Goal: Task Accomplishment & Management: Manage account settings

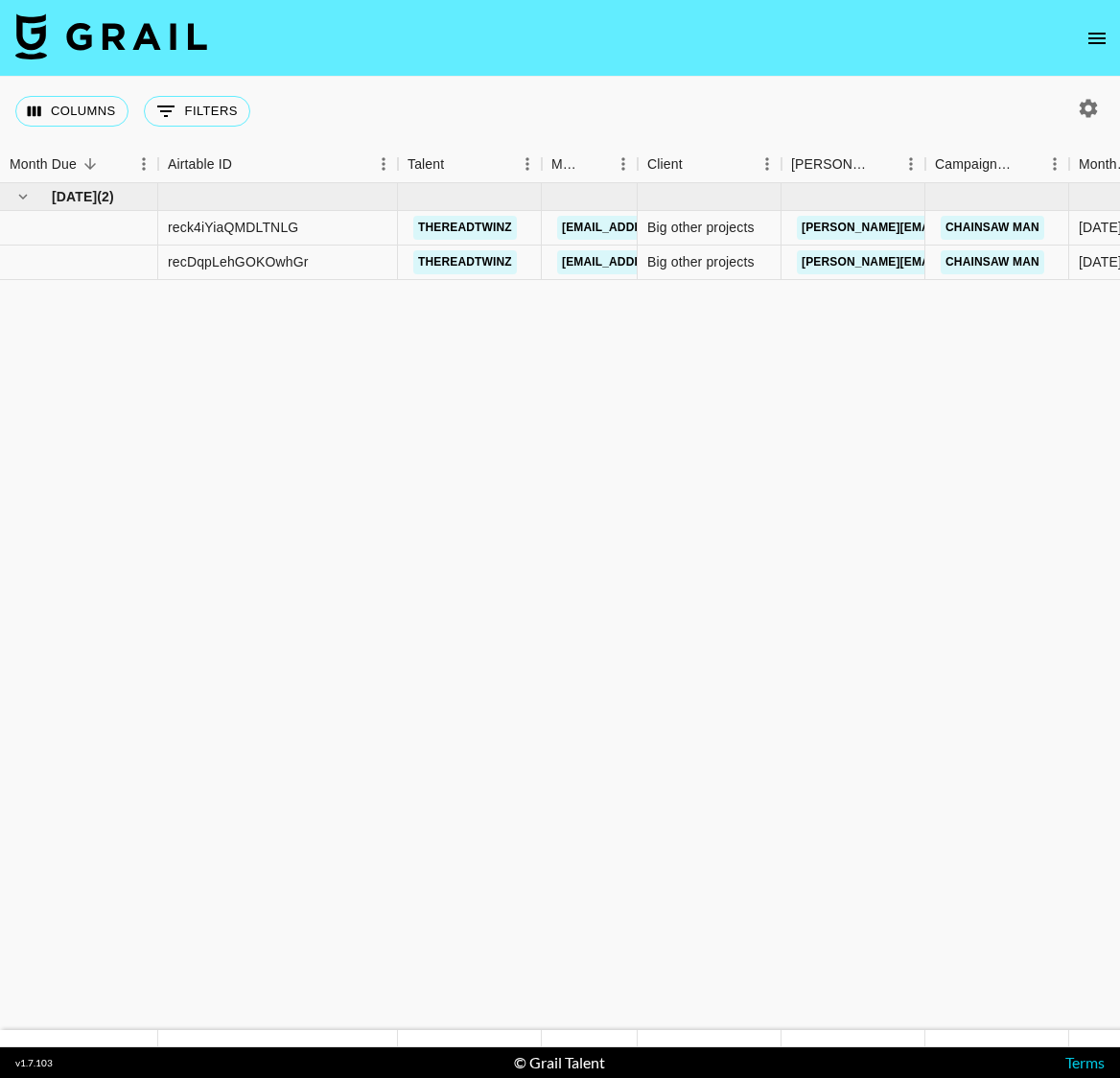
click at [1094, 35] on icon "open drawer" at bounding box center [1096, 37] width 23 height 23
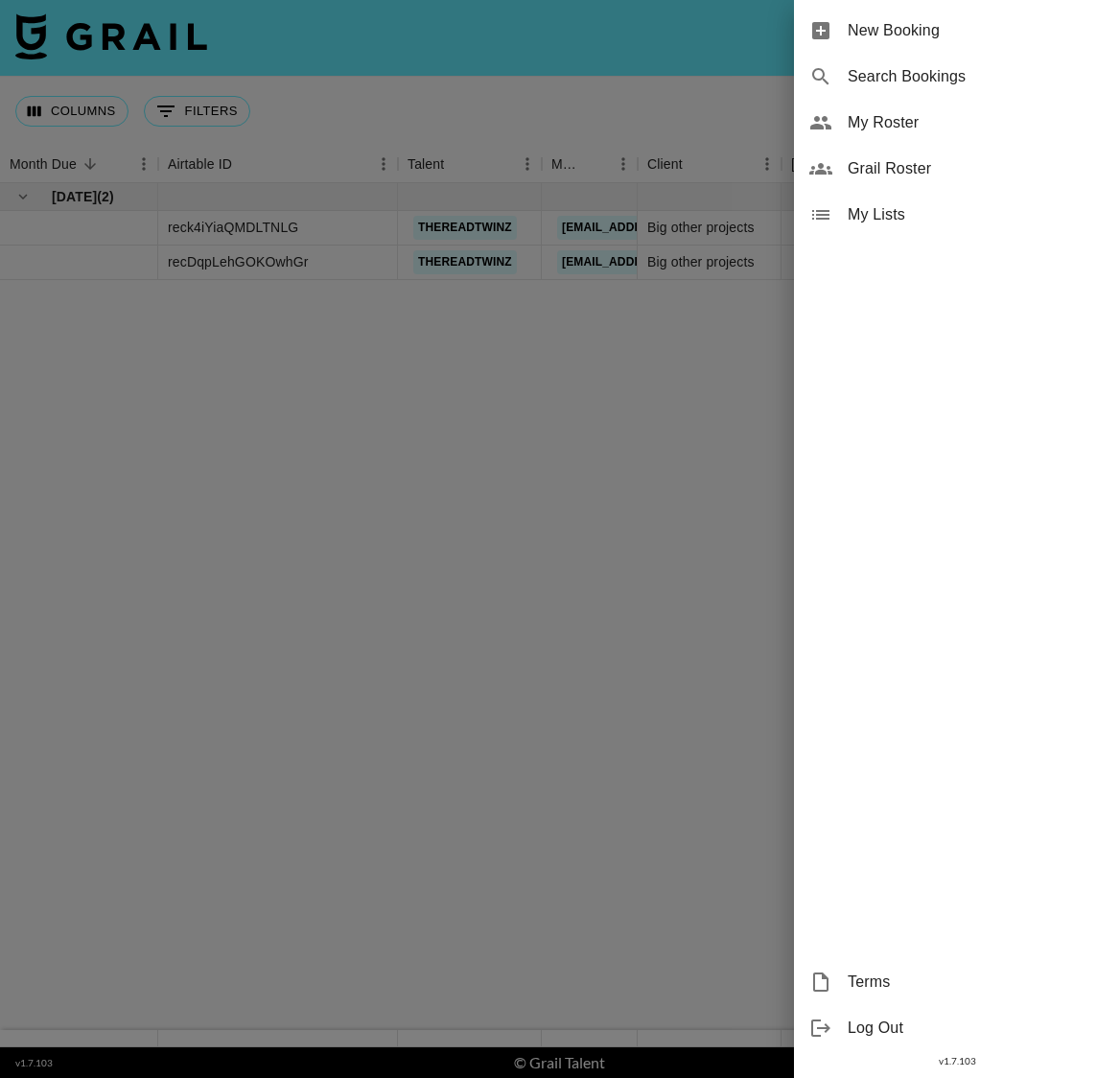
click at [864, 131] on span "My Roster" at bounding box center [977, 122] width 257 height 23
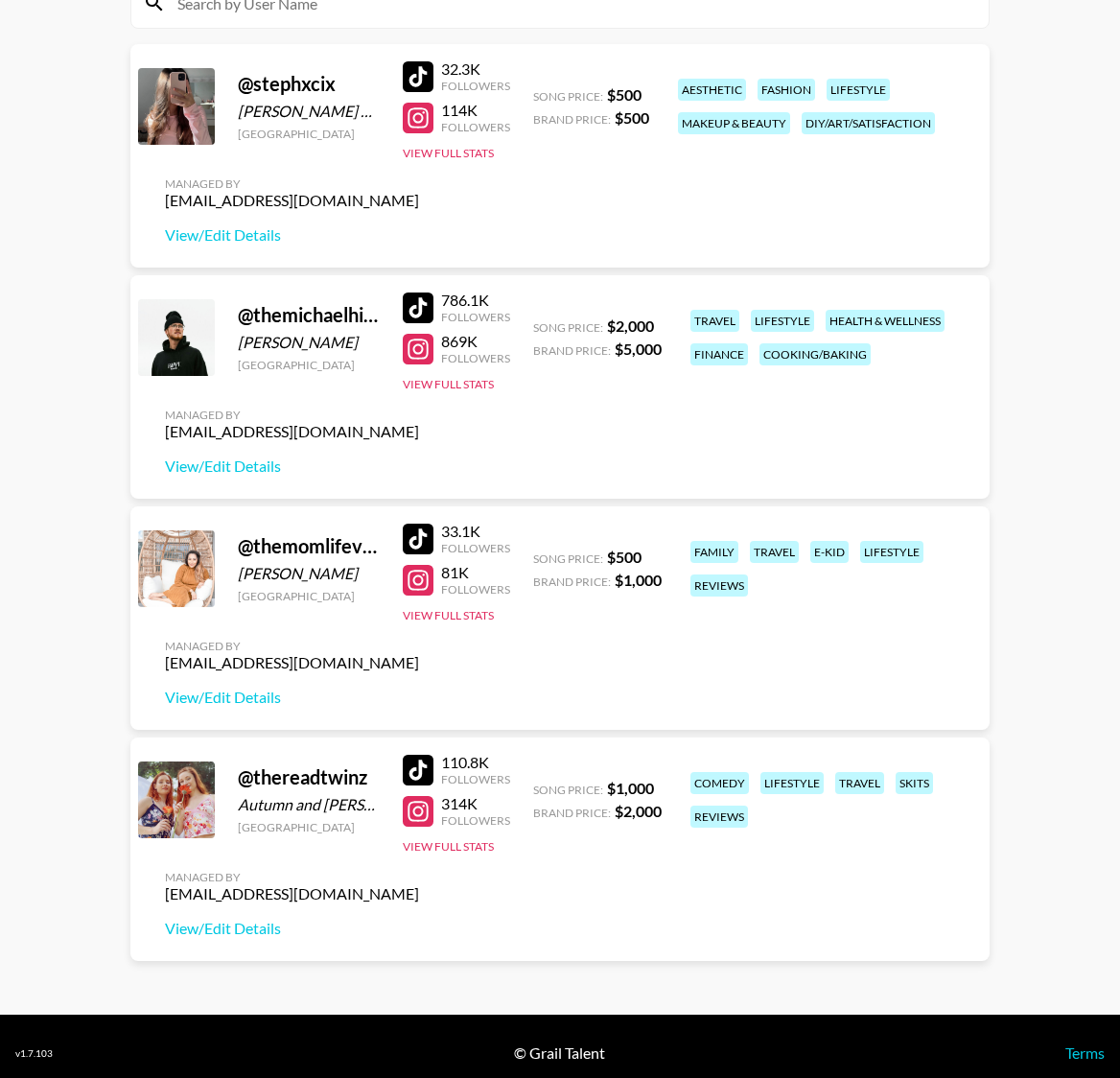
scroll to position [260, 0]
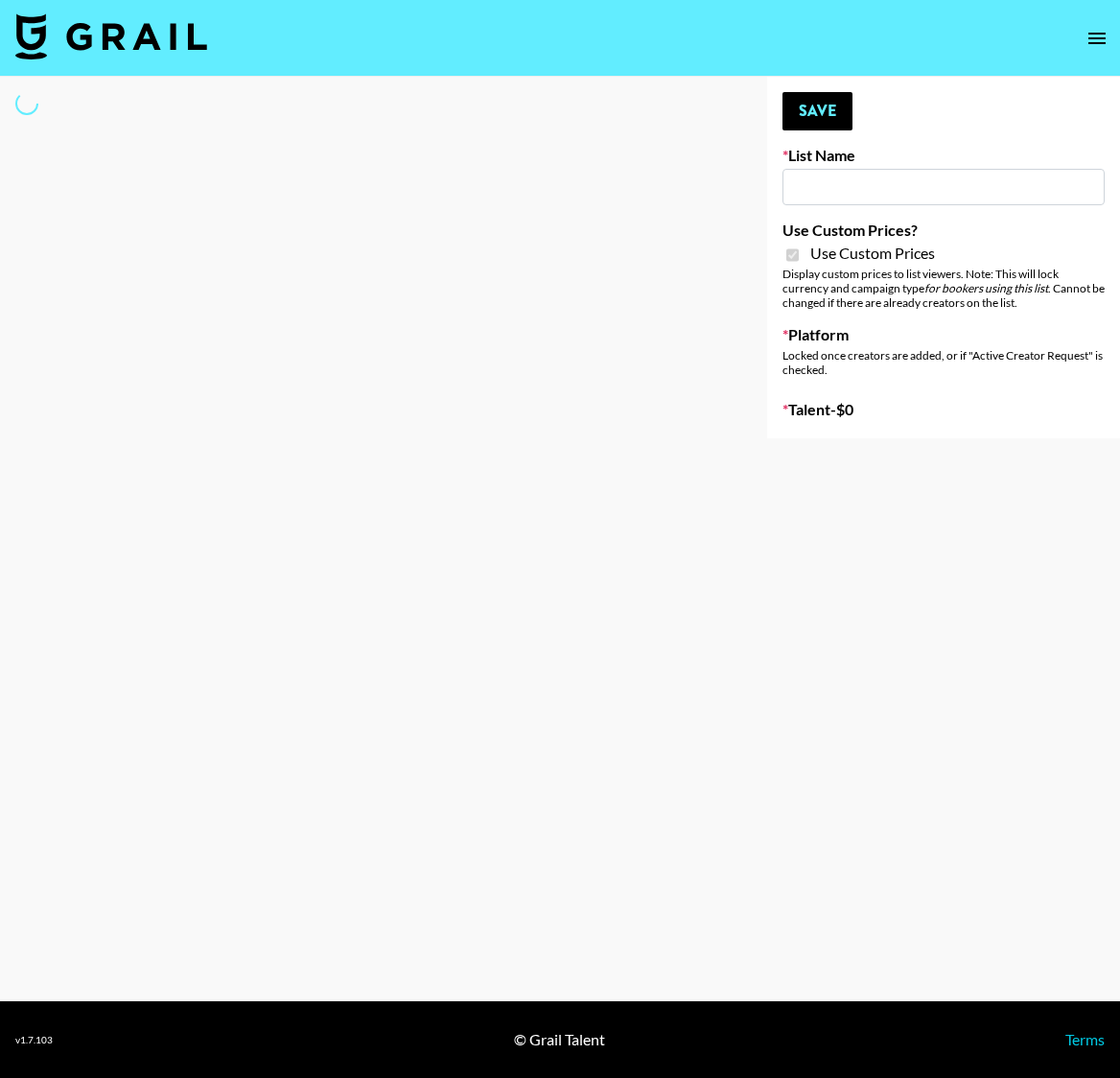
type input "Topsurveys (22nd Sept)"
checkbox input "true"
select select "Brand"
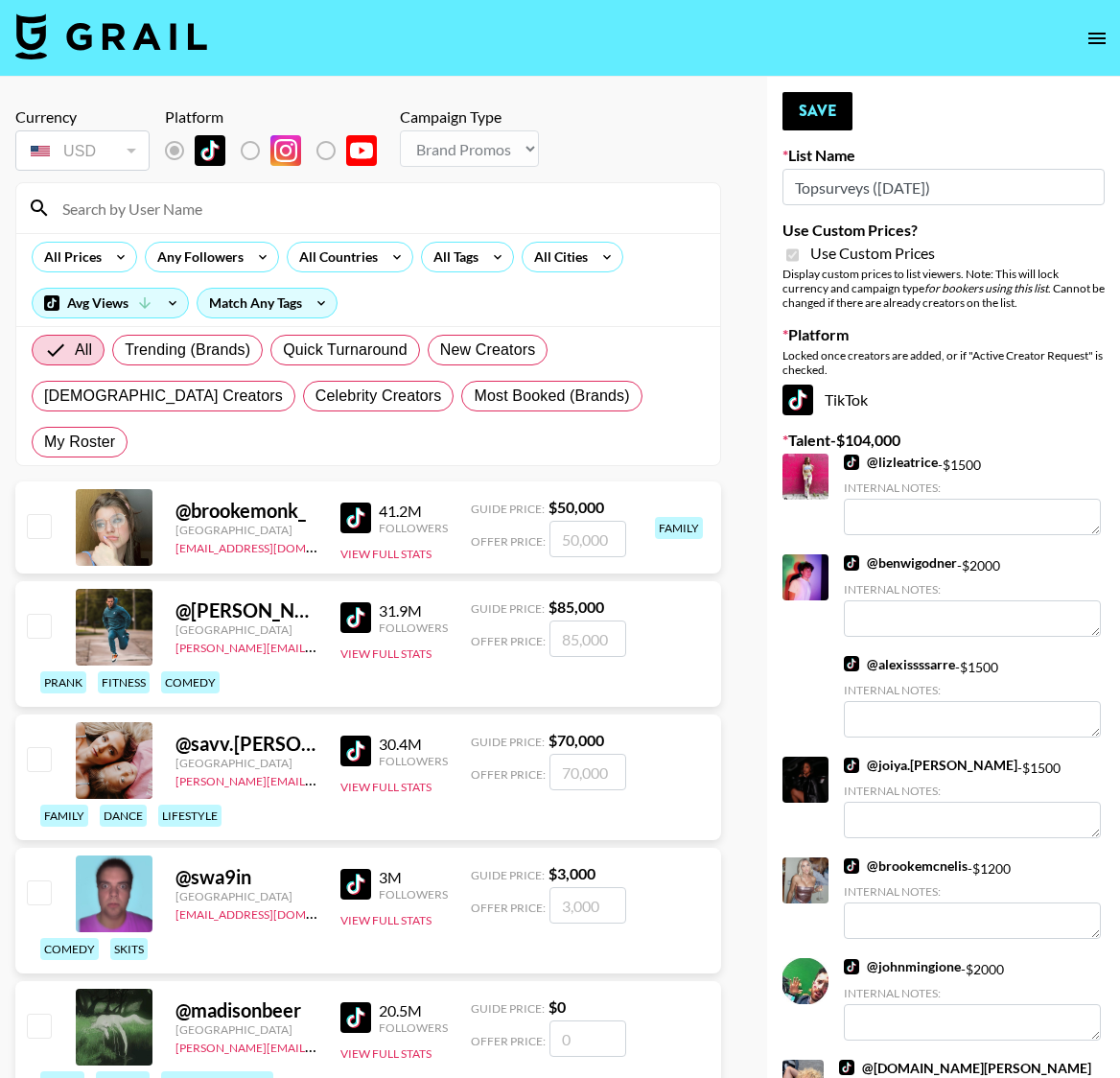
click at [101, 217] on input at bounding box center [380, 207] width 658 height 30
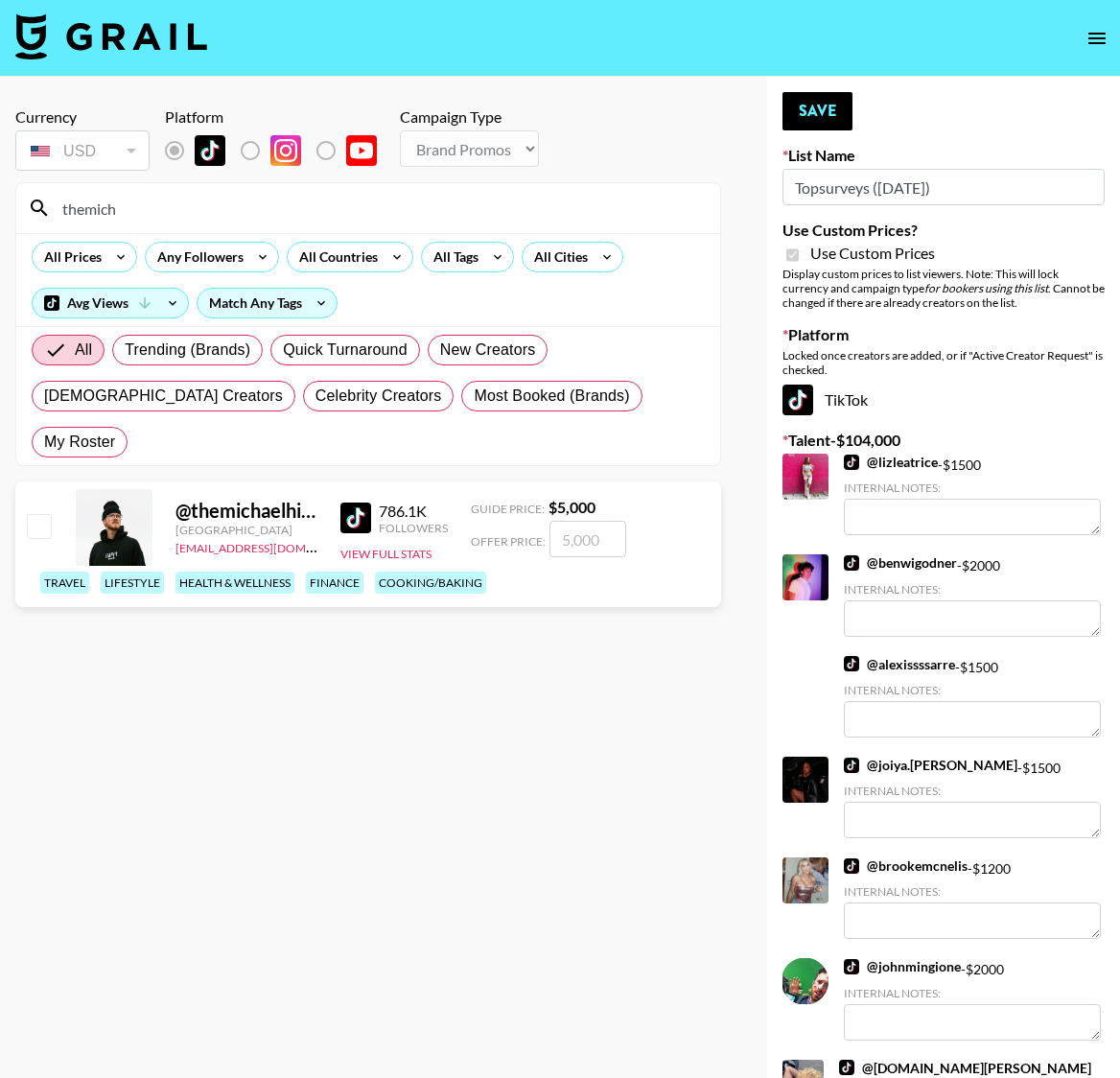
type input "themich"
click at [38, 514] on input "checkbox" at bounding box center [37, 525] width 23 height 23
checkbox input "true"
type input "5000"
click at [819, 106] on button "Save" at bounding box center [817, 111] width 70 height 38
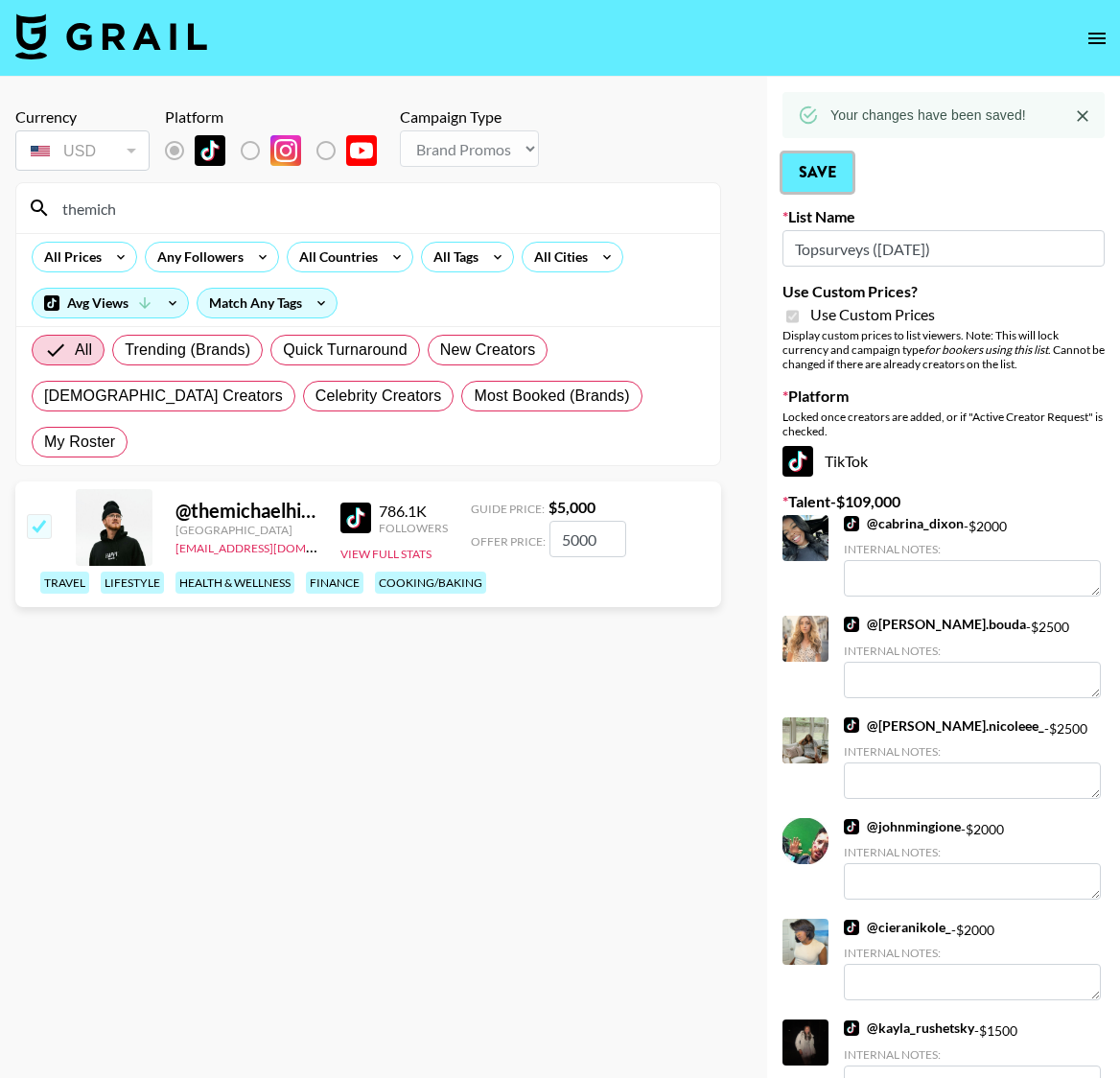
click at [816, 179] on button "Save" at bounding box center [817, 172] width 70 height 38
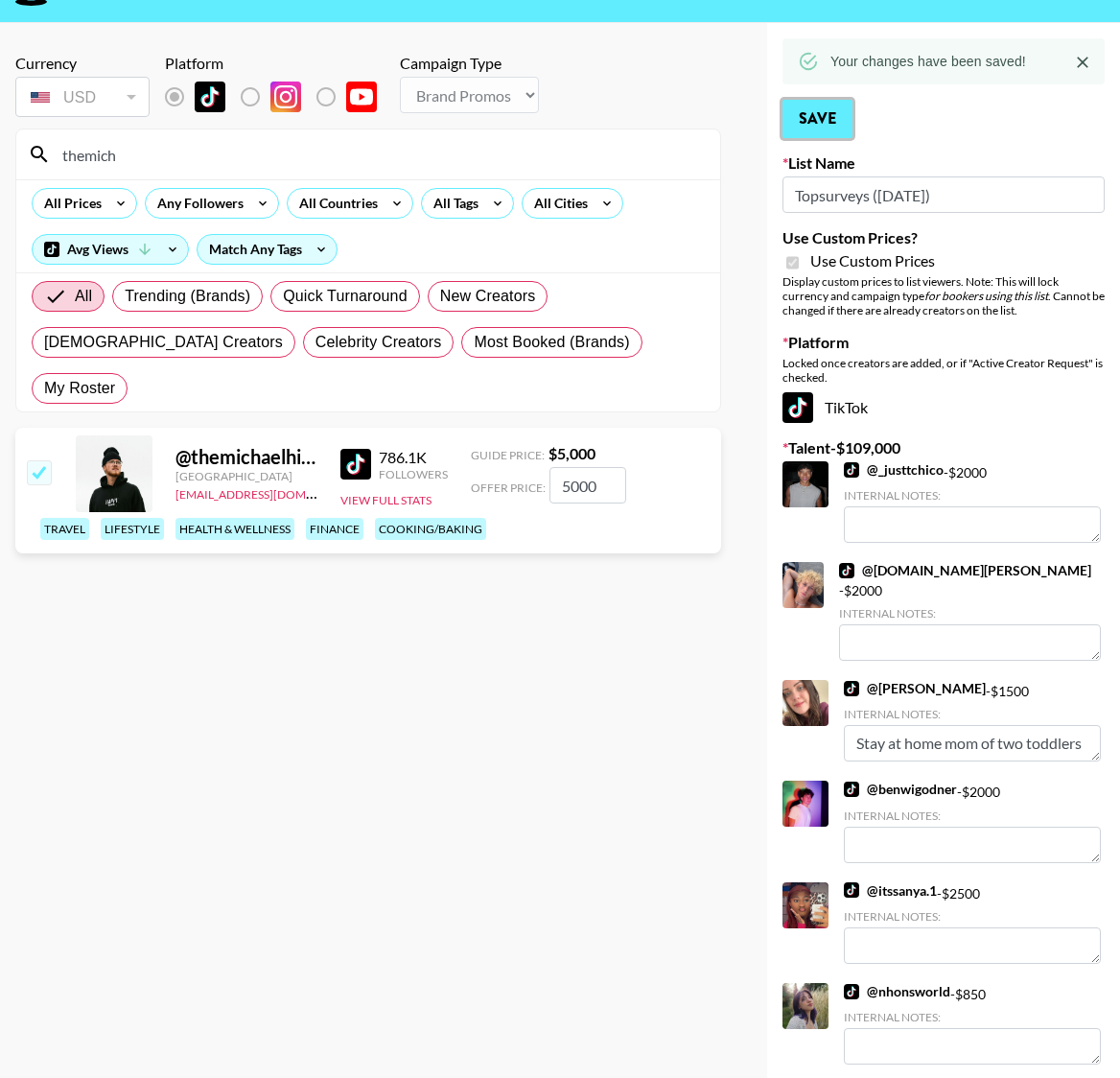
scroll to position [54, 0]
click at [884, 781] on link "@ benwigodner" at bounding box center [900, 790] width 113 height 18
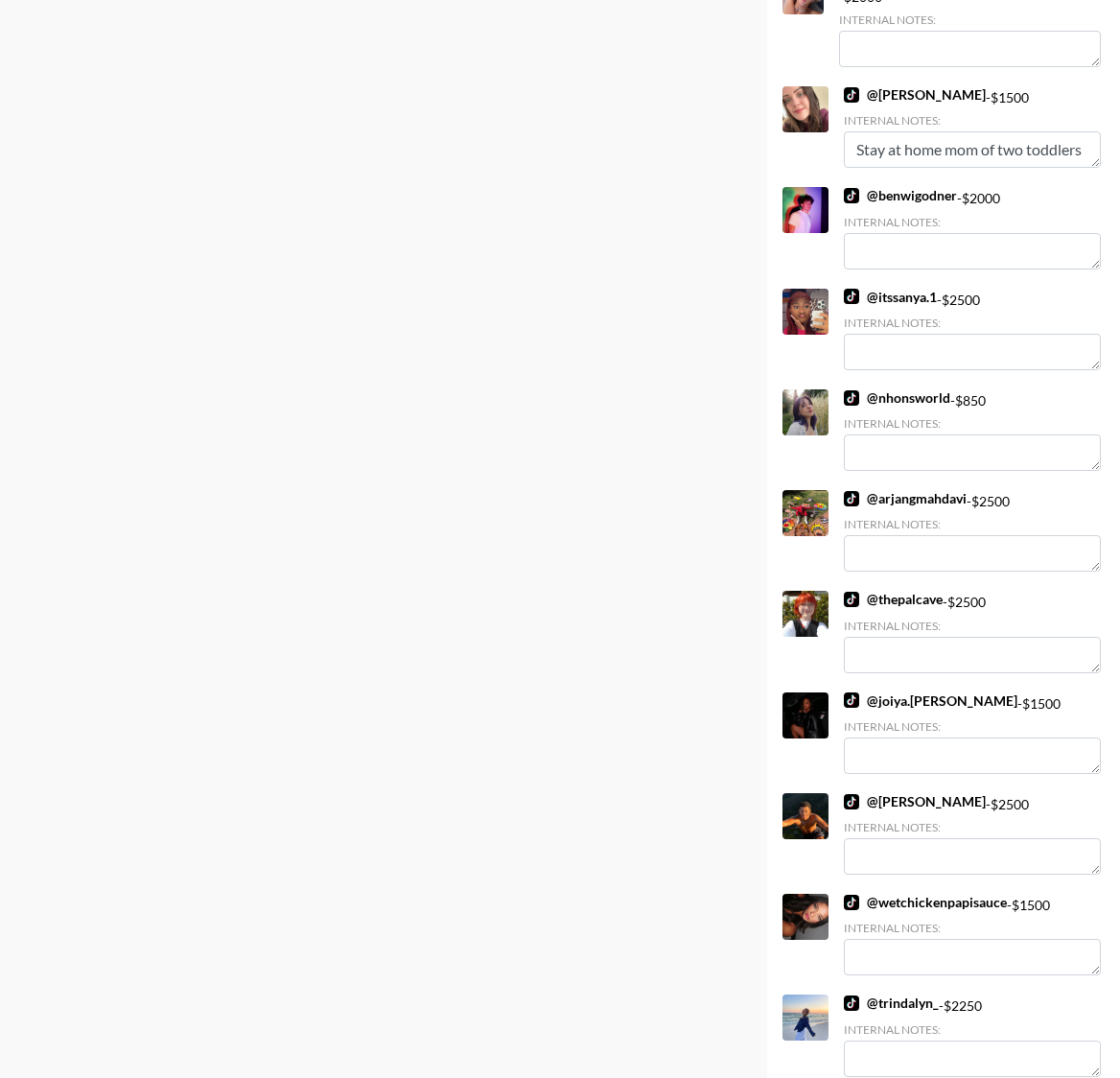
scroll to position [0, 0]
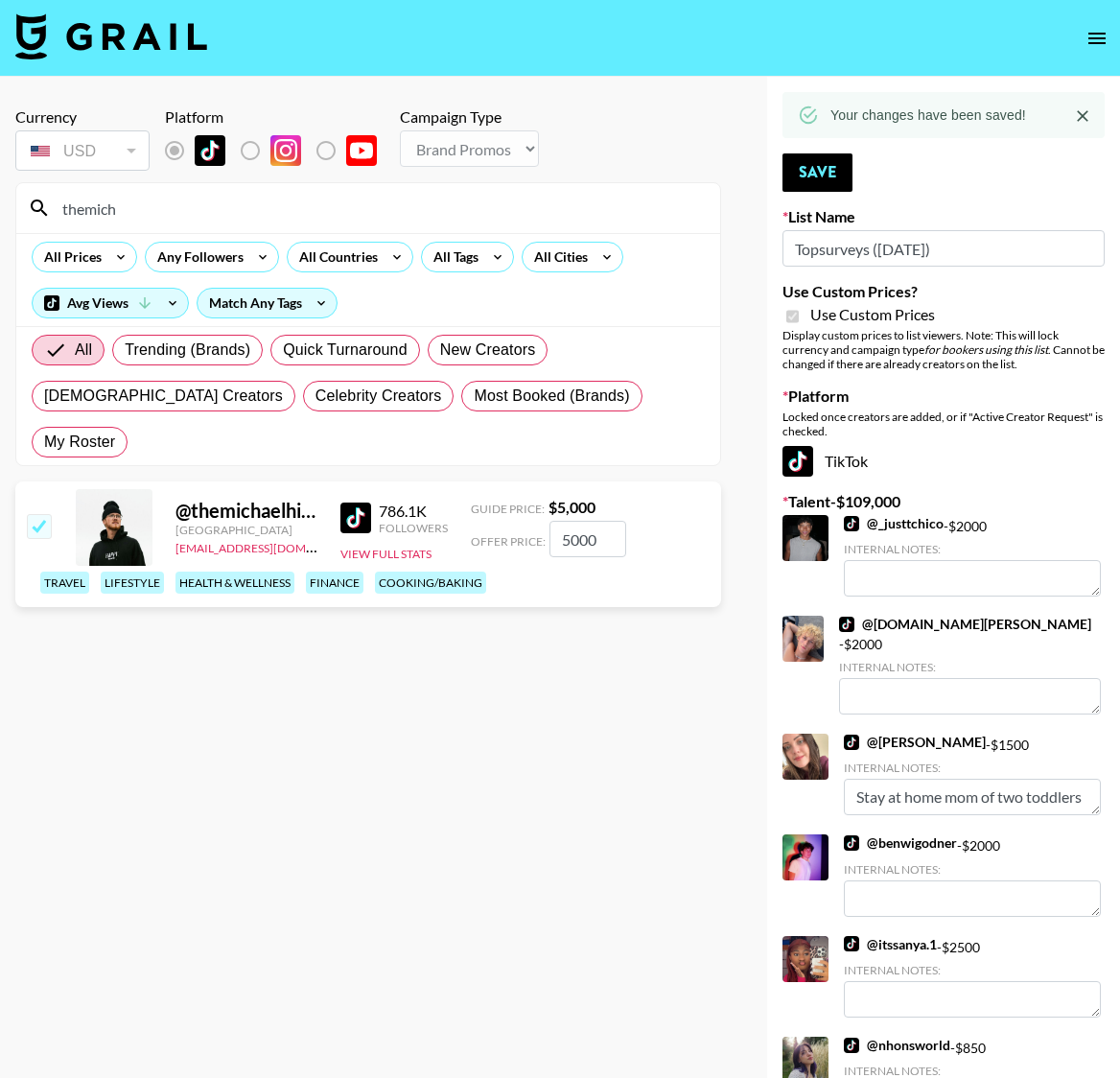
click at [369, 660] on section "Currency USD USD ​ Platform Campaign Type Choose Type... Song Promos Brand Prom…" at bounding box center [368, 554] width 706 height 925
click at [284, 219] on input "themich" at bounding box center [380, 207] width 658 height 30
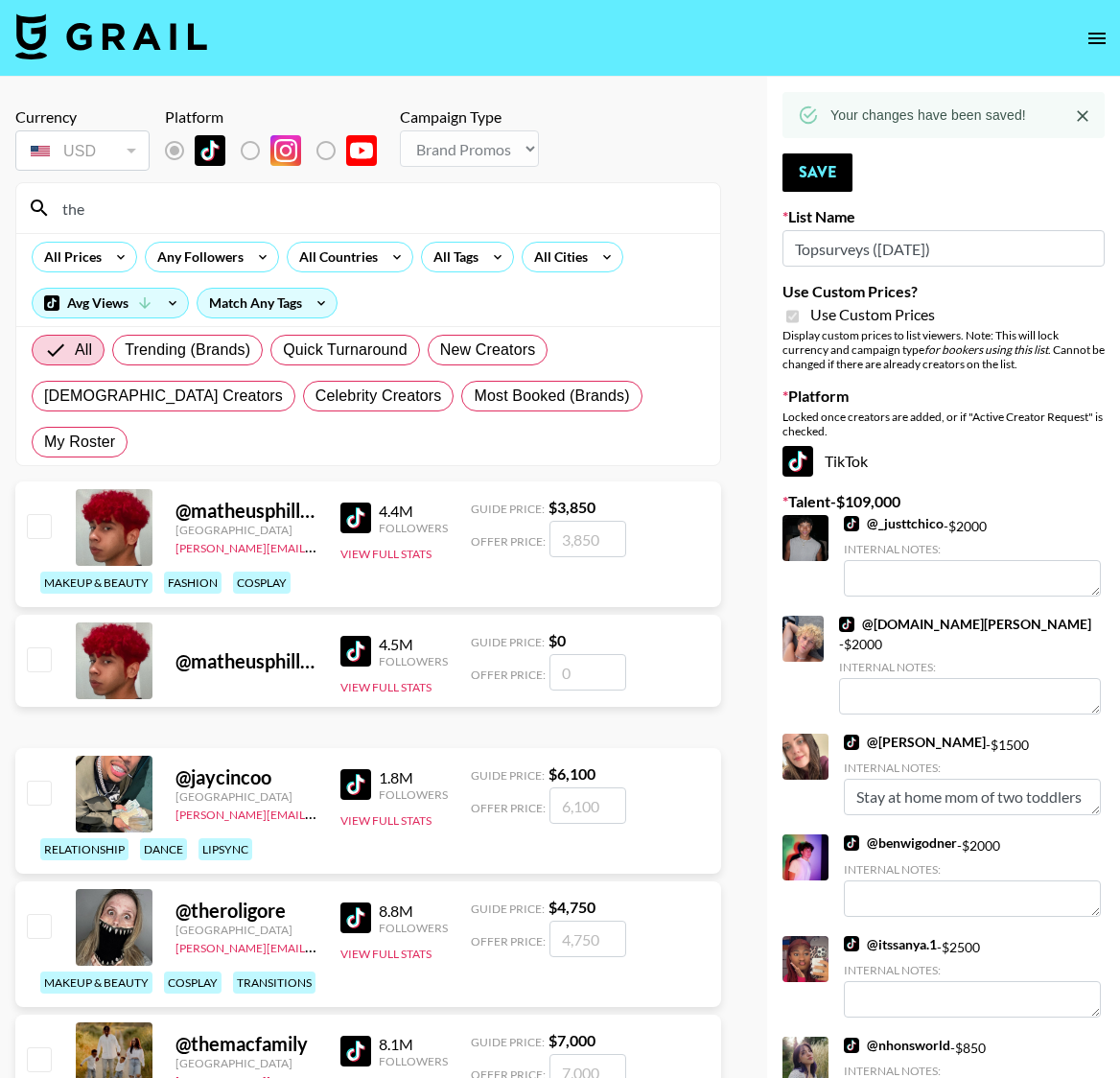
type input "theread"
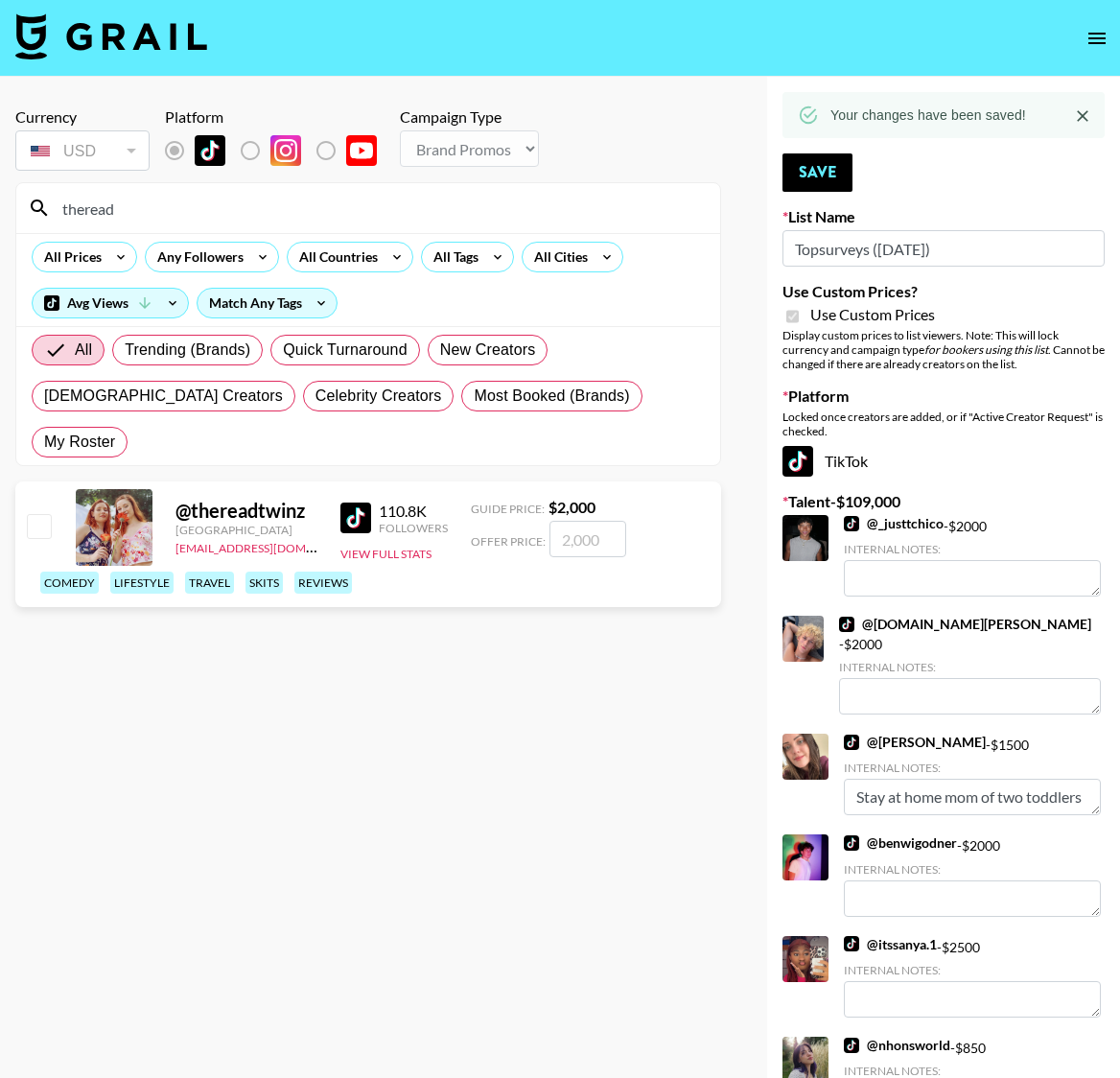
click at [42, 514] on input "checkbox" at bounding box center [37, 525] width 23 height 23
checkbox input "true"
type input "2000"
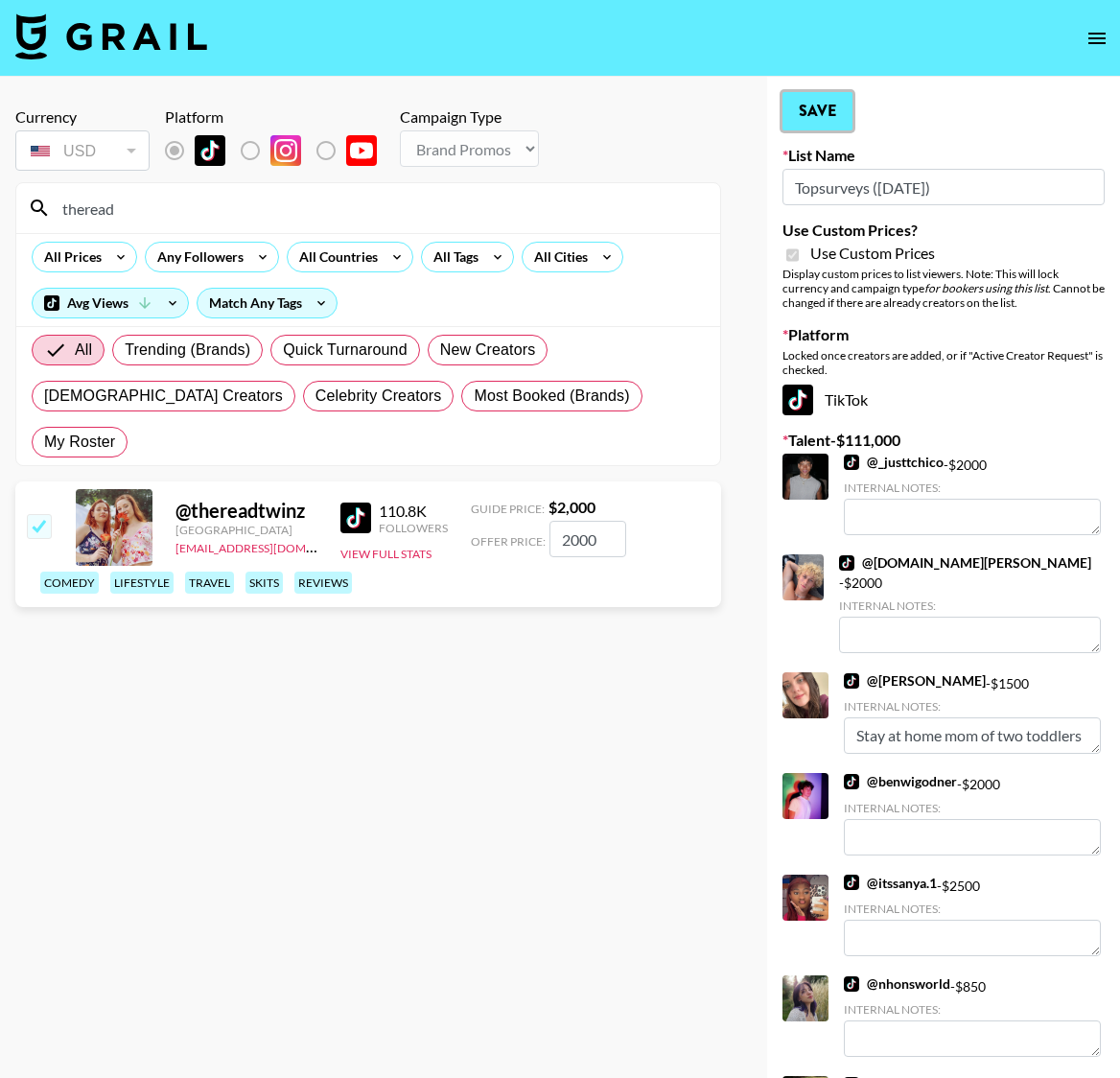
click at [829, 102] on button "Save" at bounding box center [817, 111] width 70 height 38
click at [125, 215] on input "theread" at bounding box center [380, 207] width 658 height 30
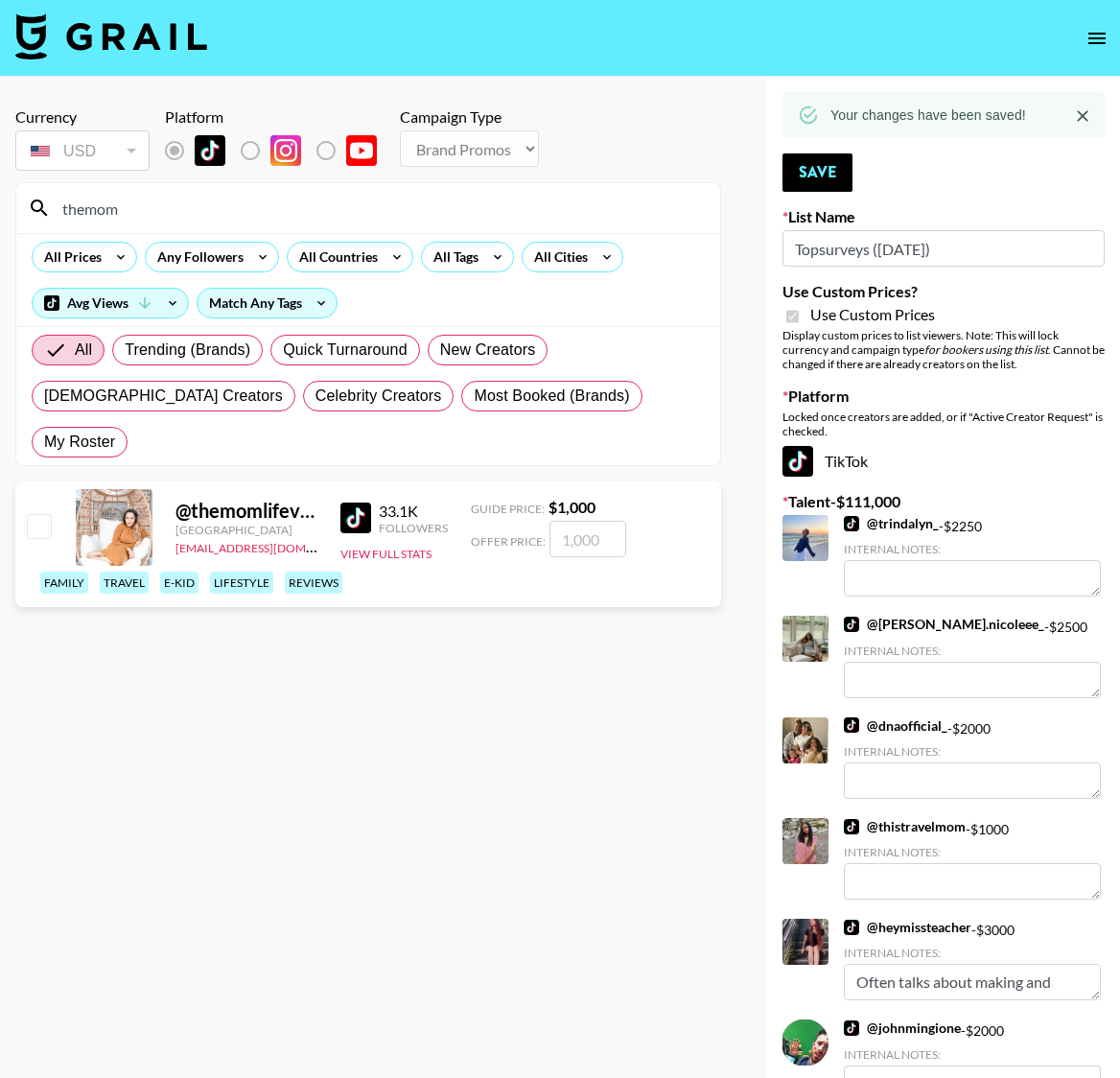
type input "themom"
click at [38, 514] on input "checkbox" at bounding box center [37, 525] width 23 height 23
checkbox input "true"
type input "1000"
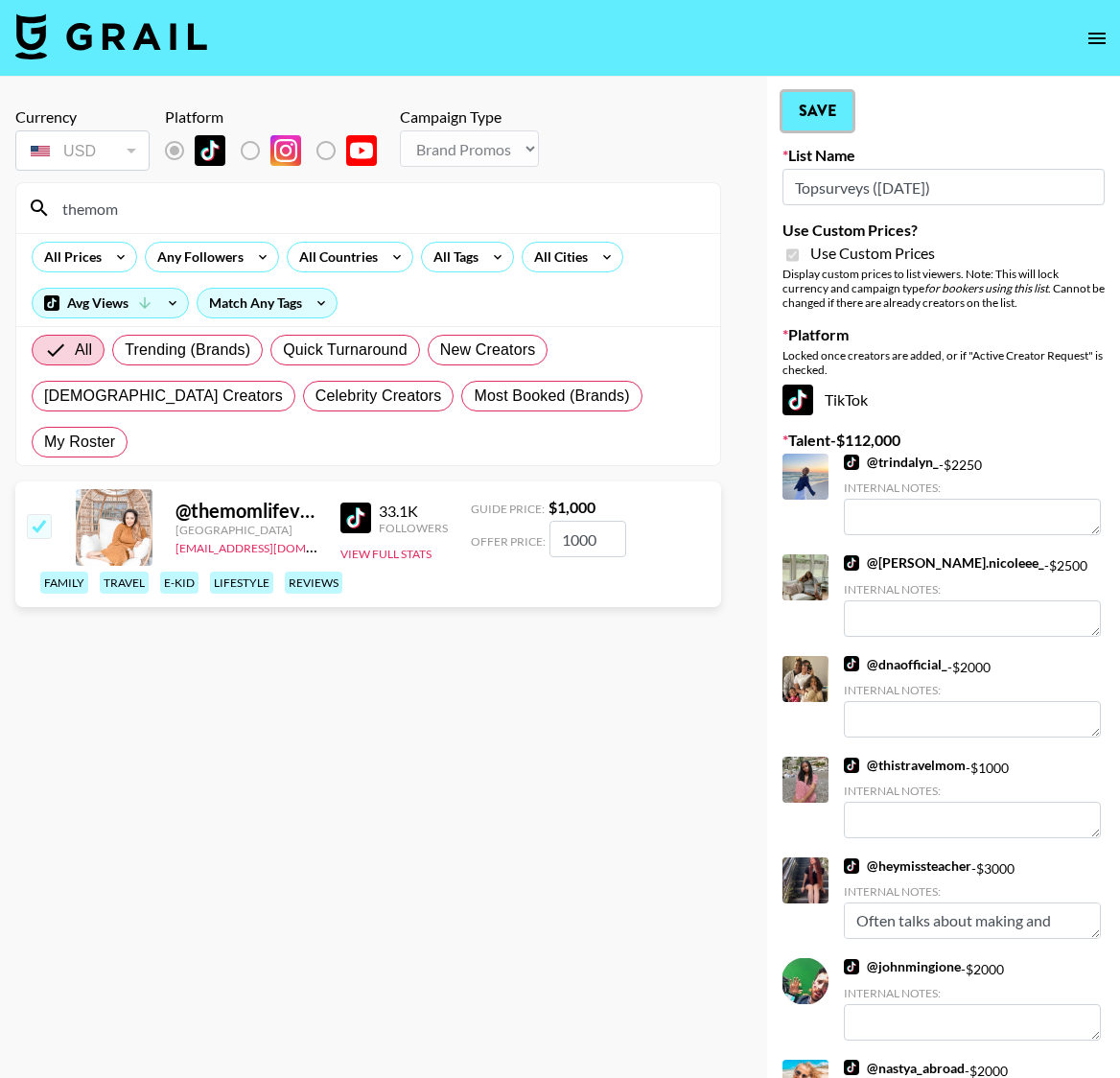
click at [828, 102] on button "Save" at bounding box center [817, 111] width 70 height 38
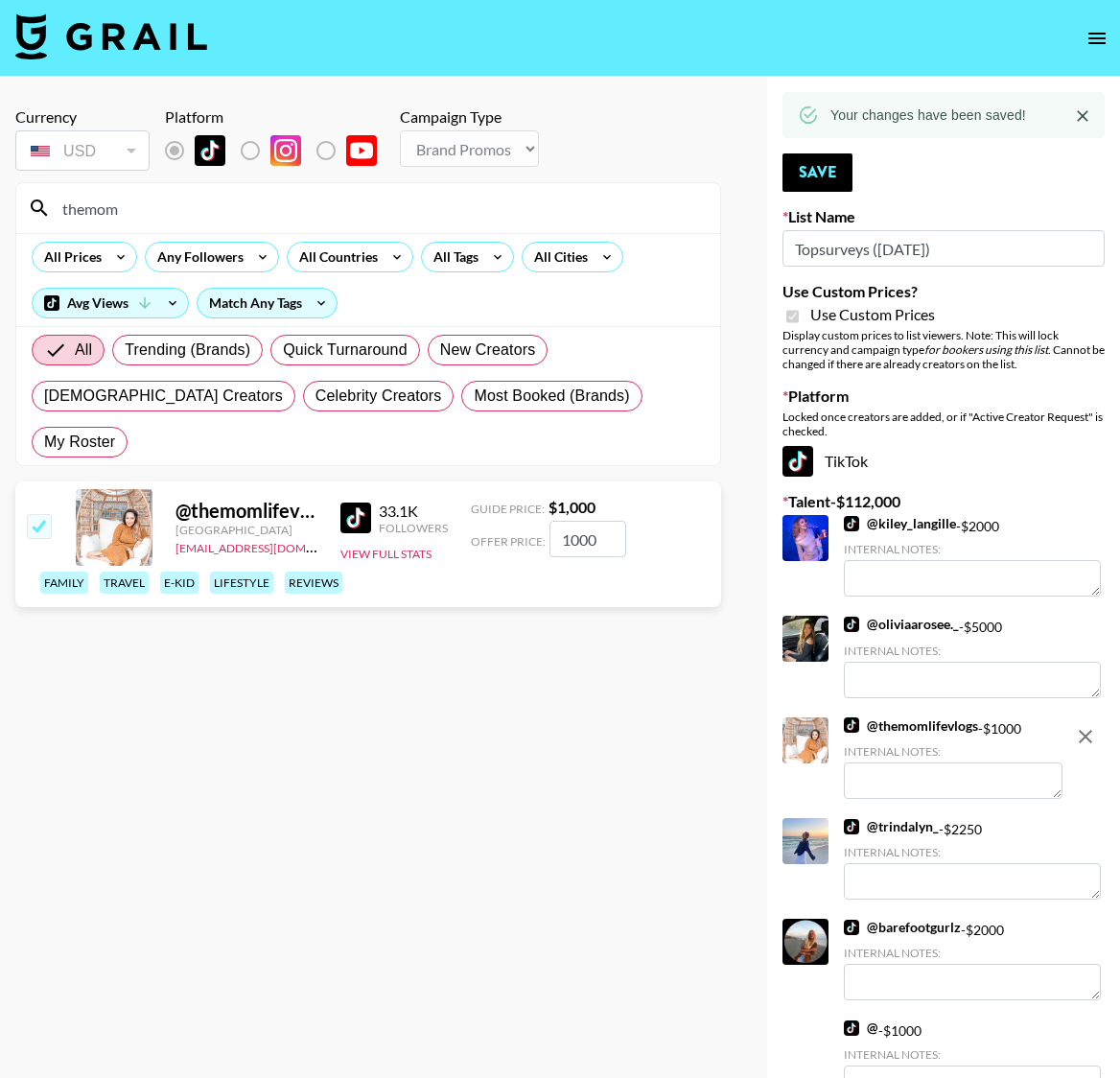
click at [178, 210] on input "themom" at bounding box center [380, 207] width 658 height 30
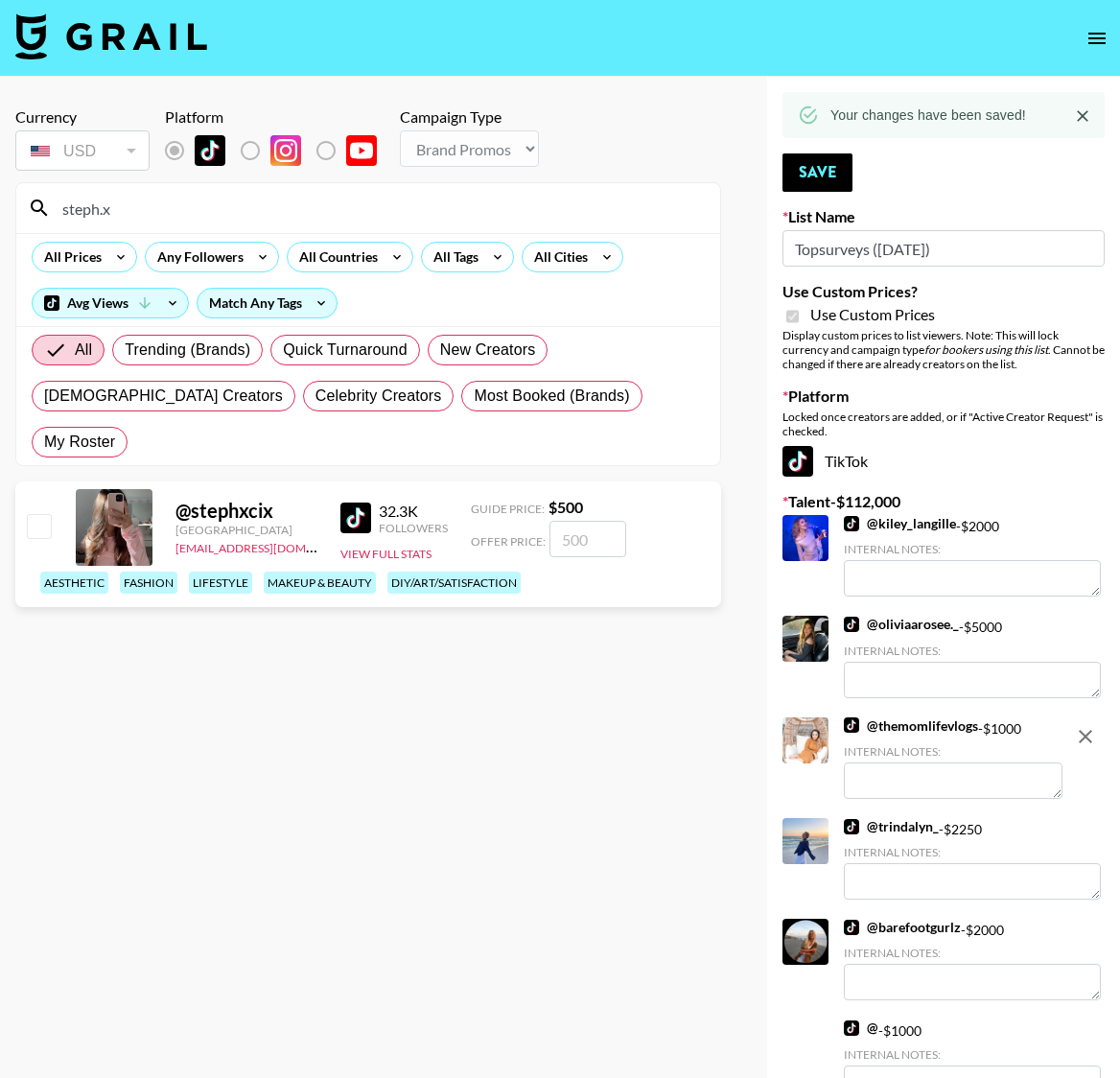
type input "steph.x"
click at [44, 514] on input "checkbox" at bounding box center [37, 525] width 23 height 23
checkbox input "true"
type input "500"
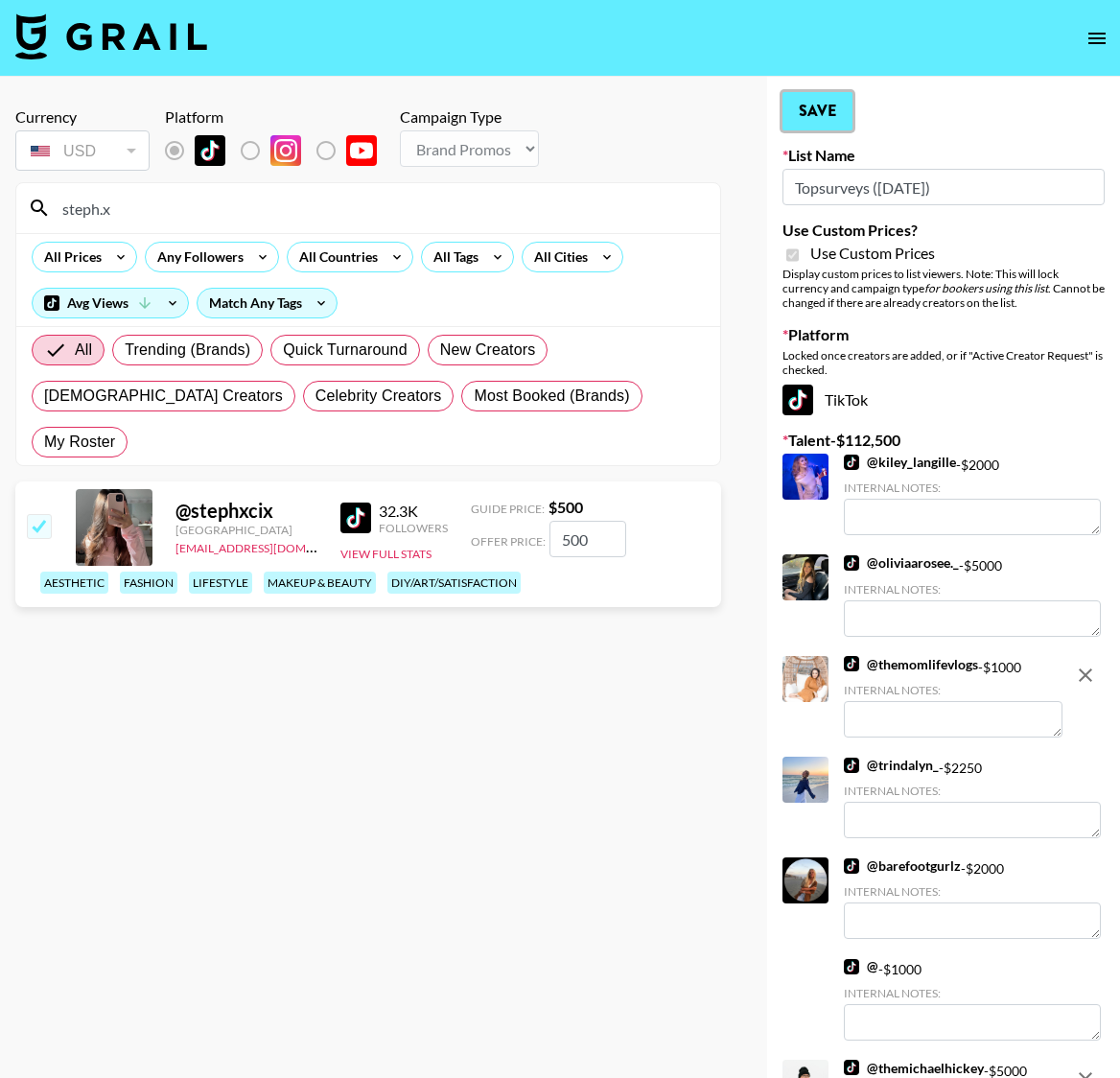
click at [810, 109] on button "Save" at bounding box center [817, 111] width 70 height 38
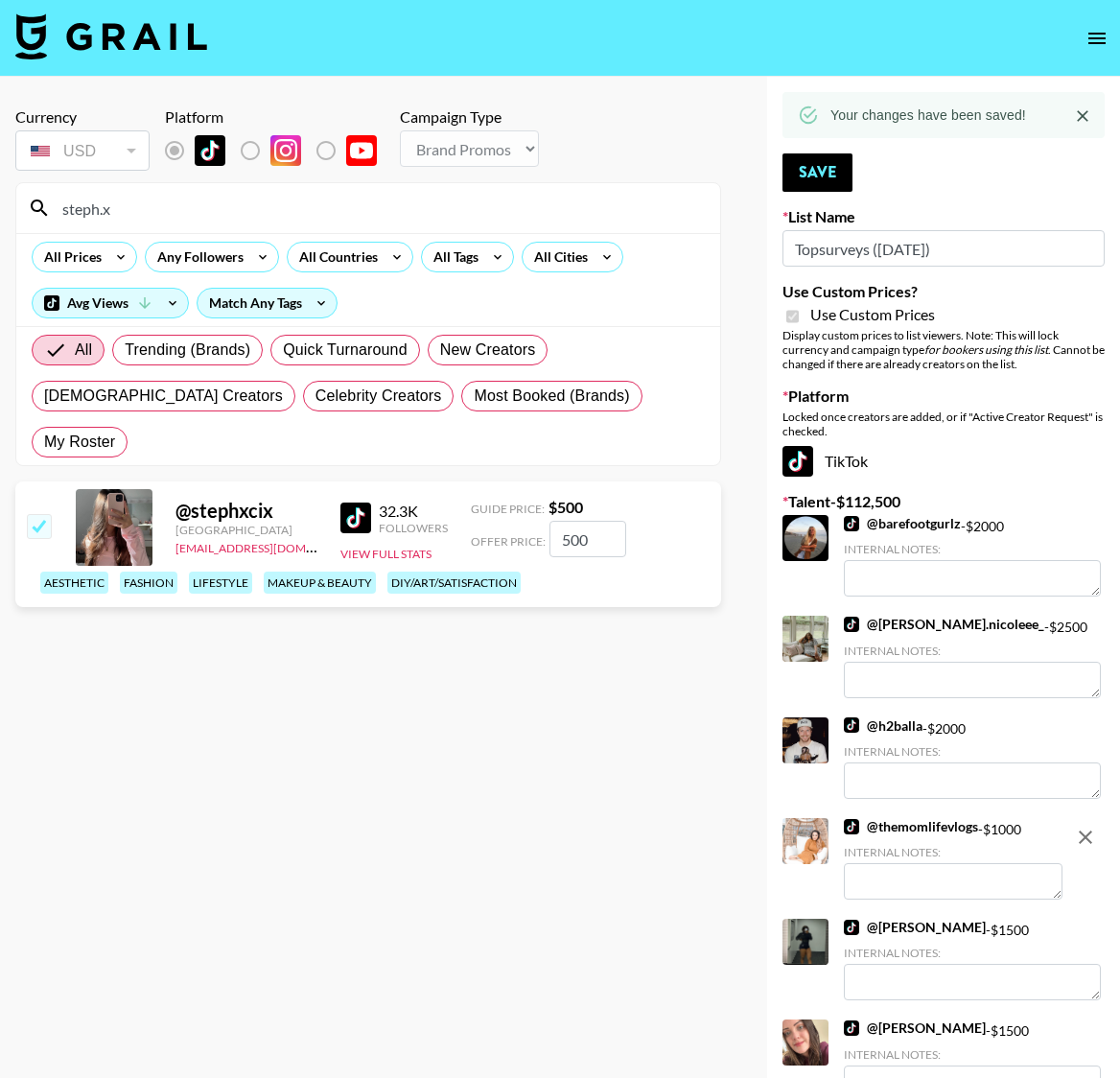
click at [98, 211] on input "steph.x" at bounding box center [380, 207] width 658 height 30
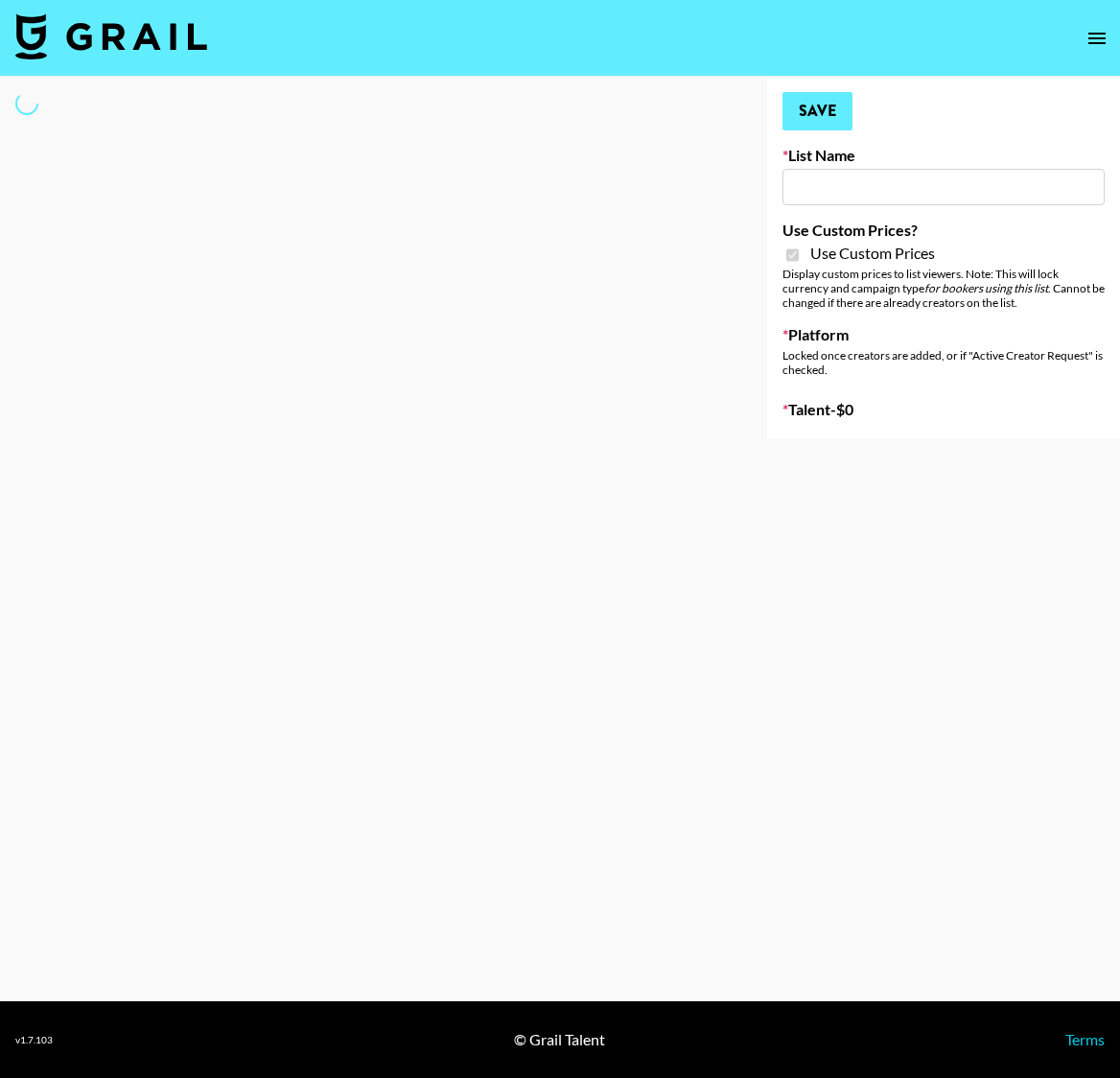
type input "Topsurveys ([DATE])"
checkbox input "true"
select select "Brand"
